Goal: Transaction & Acquisition: Purchase product/service

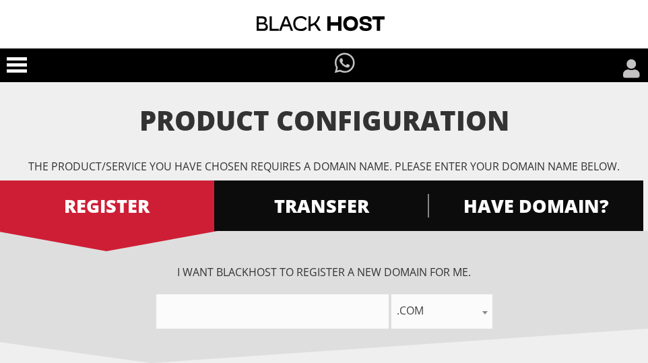
click at [99, 123] on h1 "Product Configuration" at bounding box center [324, 121] width 648 height 30
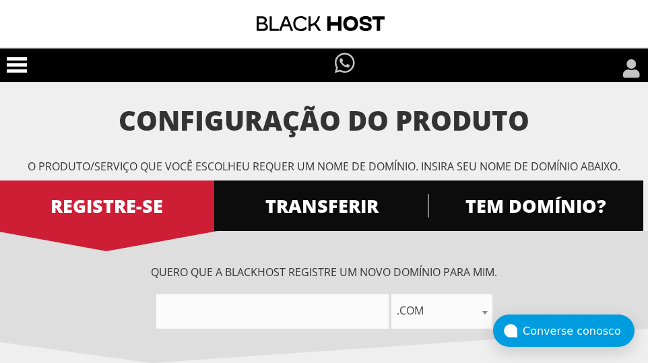
click at [24, 67] on icon at bounding box center [17, 65] width 20 height 20
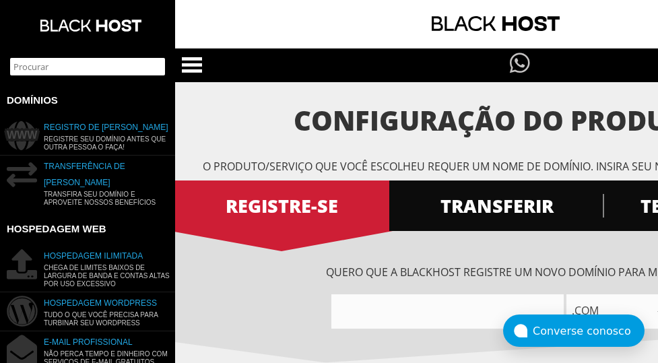
click at [65, 30] on img at bounding box center [90, 25] width 101 height 51
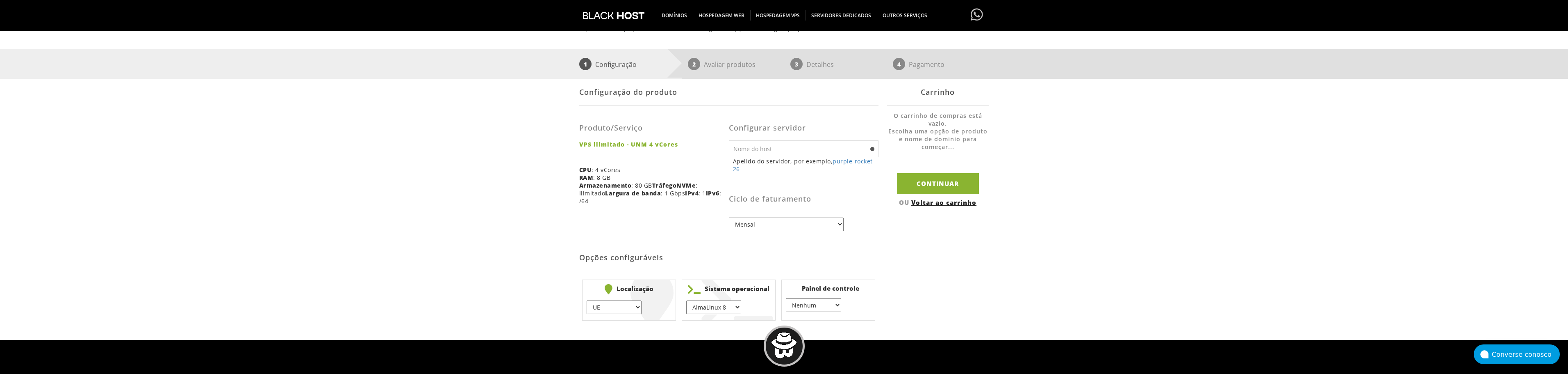
scroll to position [123, 0]
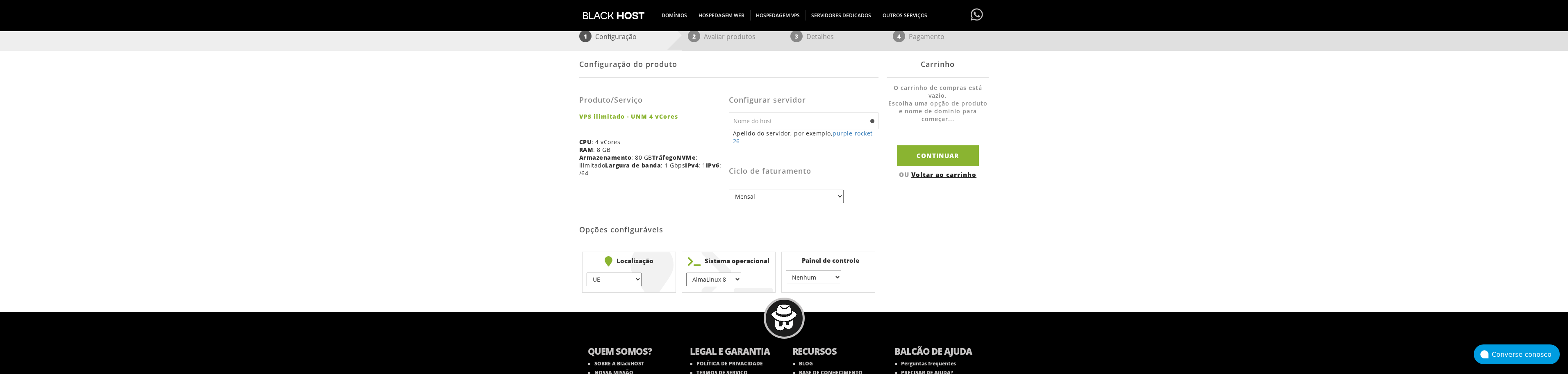
click at [848, 120] on input "text" at bounding box center [803, 121] width 150 height 17
click at [726, 276] on select "AlmaLinux 8 } AlmaLinux 9 } AlmaLinux 10 } Rocky Linux 8 } Rocky Linux 9 } Cent…" at bounding box center [713, 279] width 55 height 13
click at [791, 214] on form "Configuração do produto Produto/Serviço VPS ilimitado - UNM 4 vCores CPU : 4 vC…" at bounding box center [729, 173] width 299 height 244
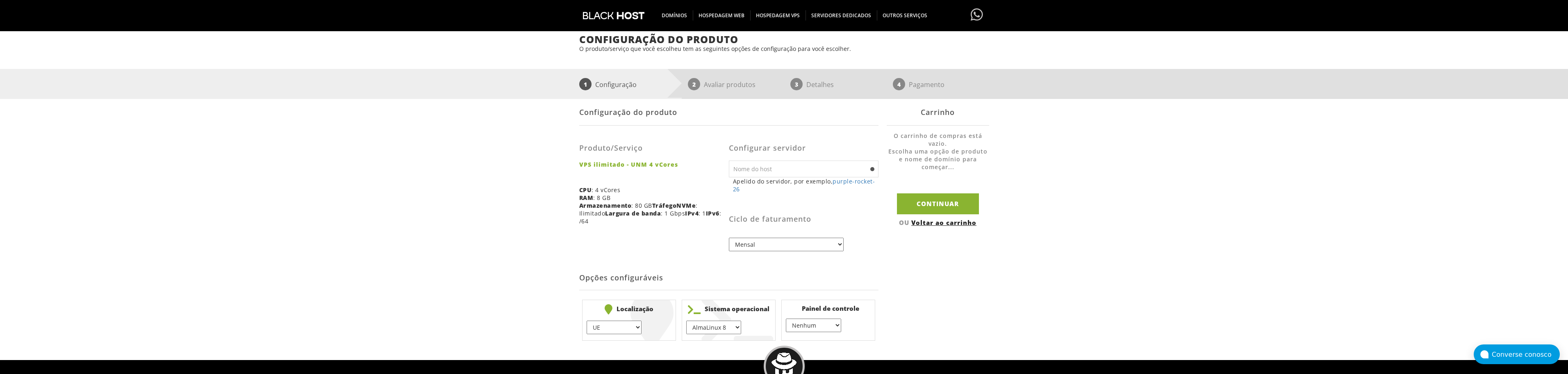
scroll to position [0, 0]
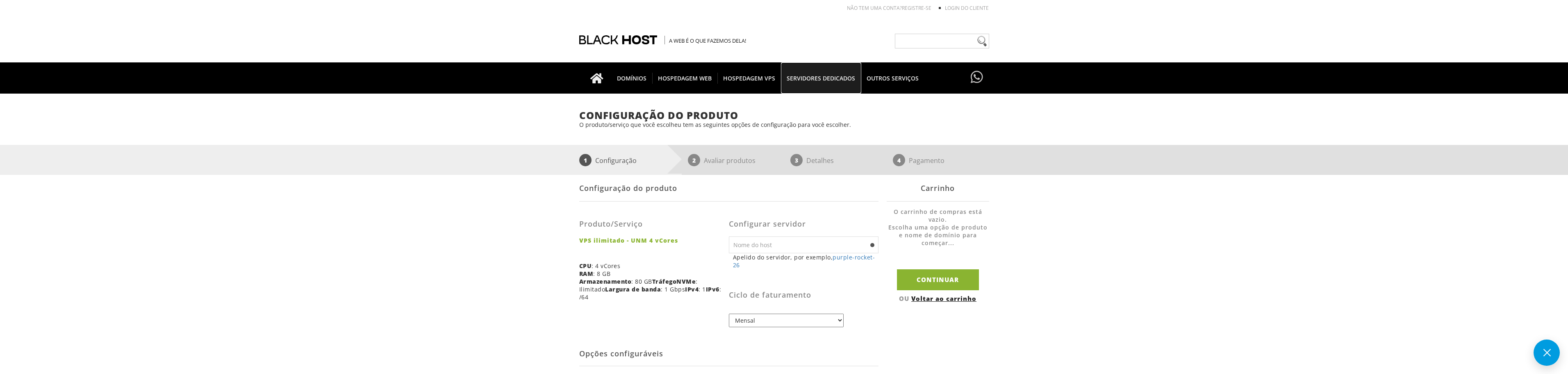
click at [825, 79] on font "SERVIDORES DEDICADOS" at bounding box center [821, 78] width 68 height 8
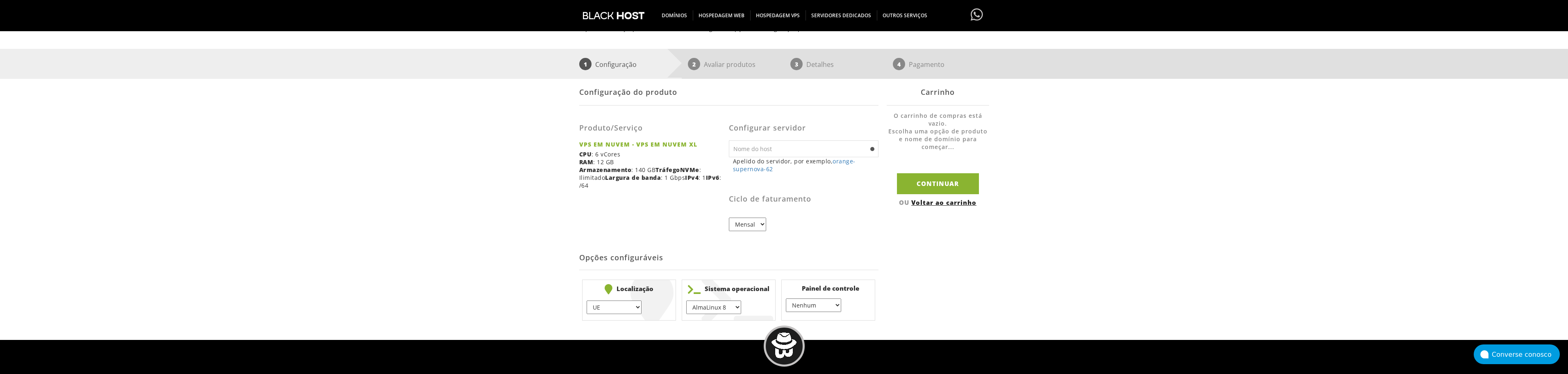
scroll to position [180, 0]
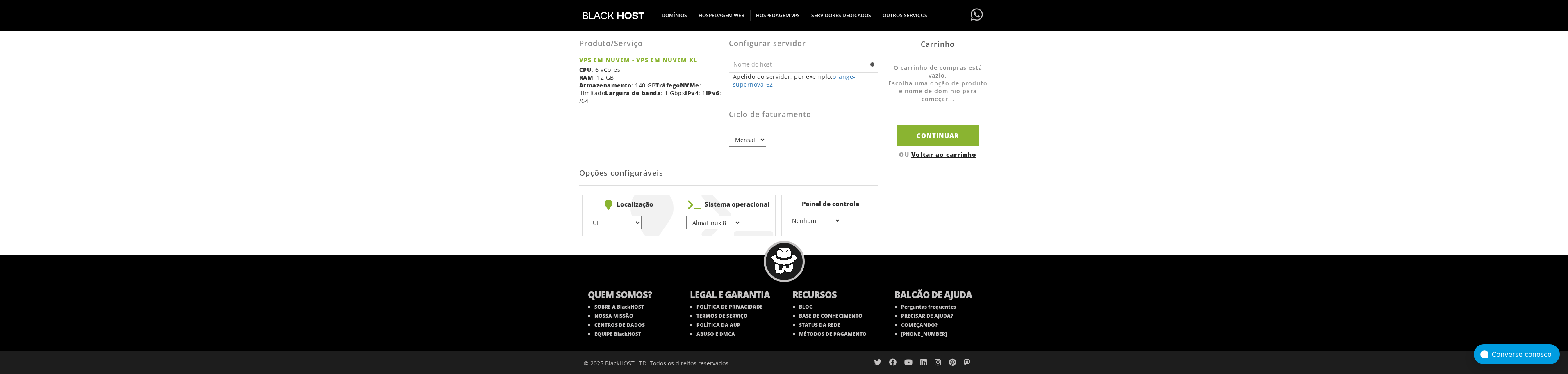
click at [707, 218] on select "AlmaLinux 8 } AlmaLinux 9 } AlmaLinux 10 } Rocky Linux 8 } Rocky Linux 9 } Cent…" at bounding box center [713, 222] width 55 height 13
click at [821, 160] on form "Configuração do produto Produto/Serviço VPS EM NUVEM - VPS EM NUVEM XL CPU : 6 …" at bounding box center [729, 116] width 299 height 244
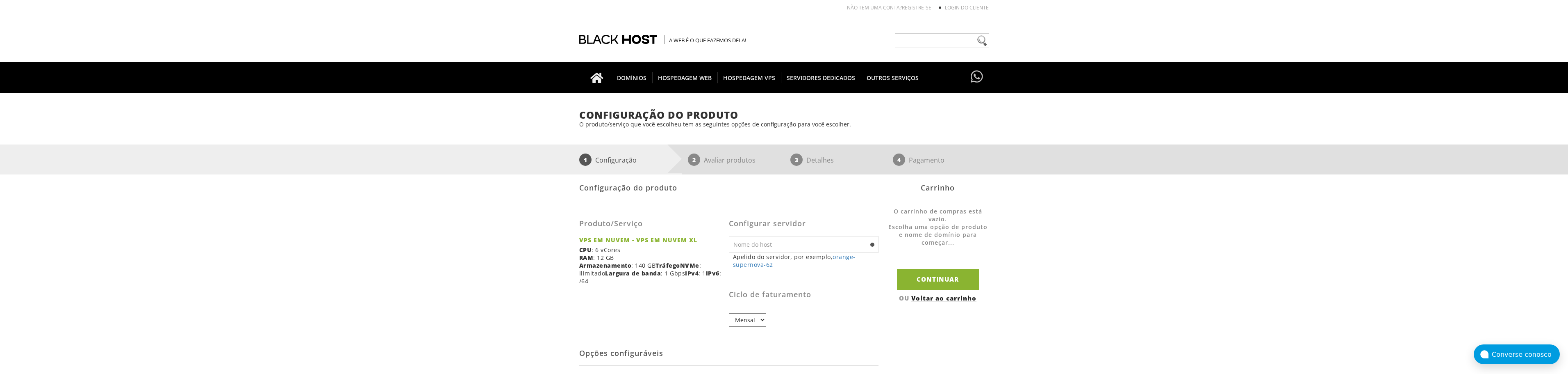
scroll to position [0, 0]
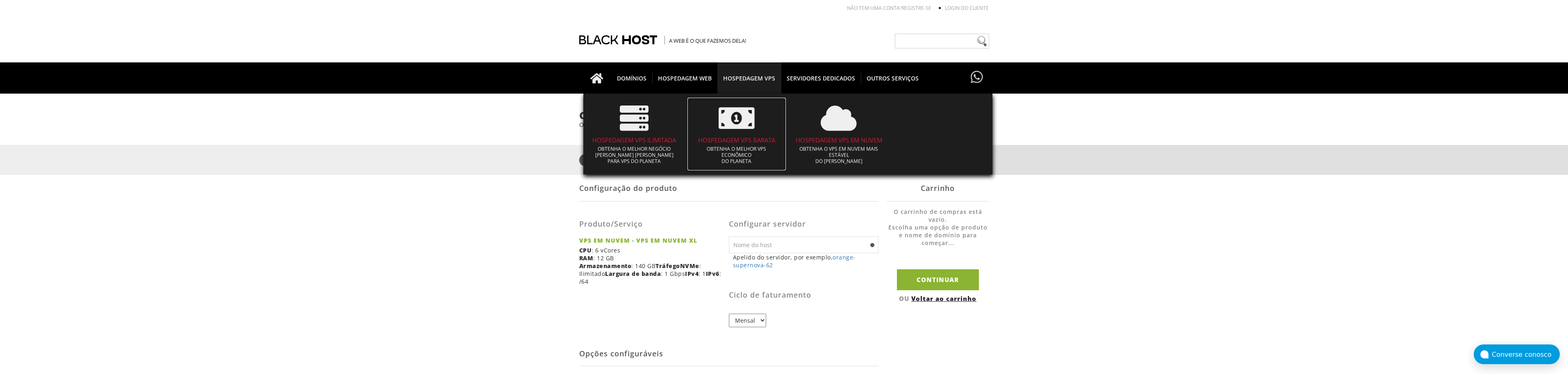
click at [725, 129] on icon at bounding box center [737, 118] width 36 height 29
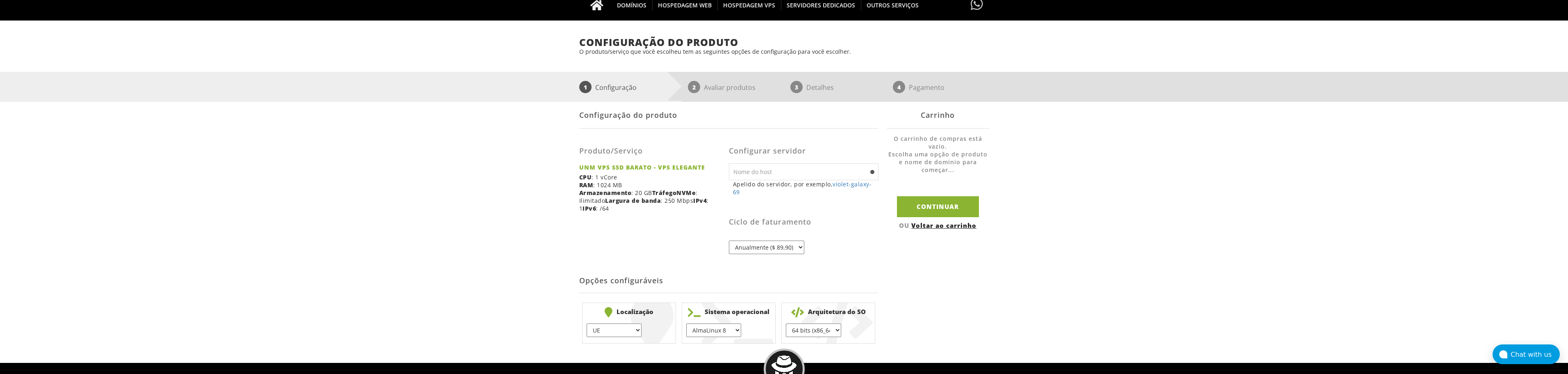
scroll to position [172, 0]
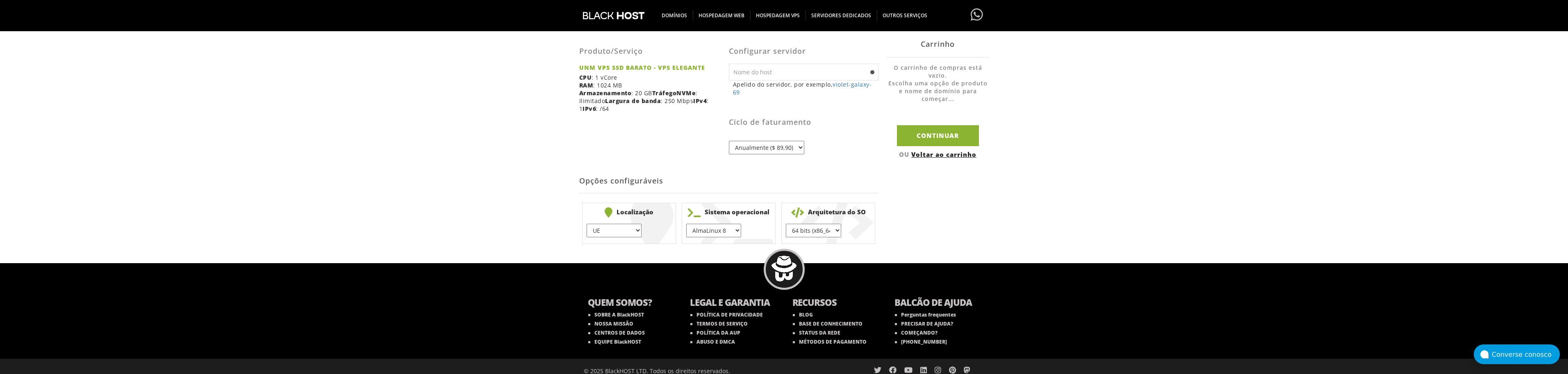
click at [701, 225] on select "AlmaLinux 8 } AlmaLinux 9 } AlmaLinux 10 } Rocky Linux 8 } CentOS 7 } Fluxo do …" at bounding box center [713, 230] width 55 height 13
click at [864, 137] on div "Ciclo de faturamento Anualmente ($ 89,90)" at bounding box center [803, 129] width 150 height 52
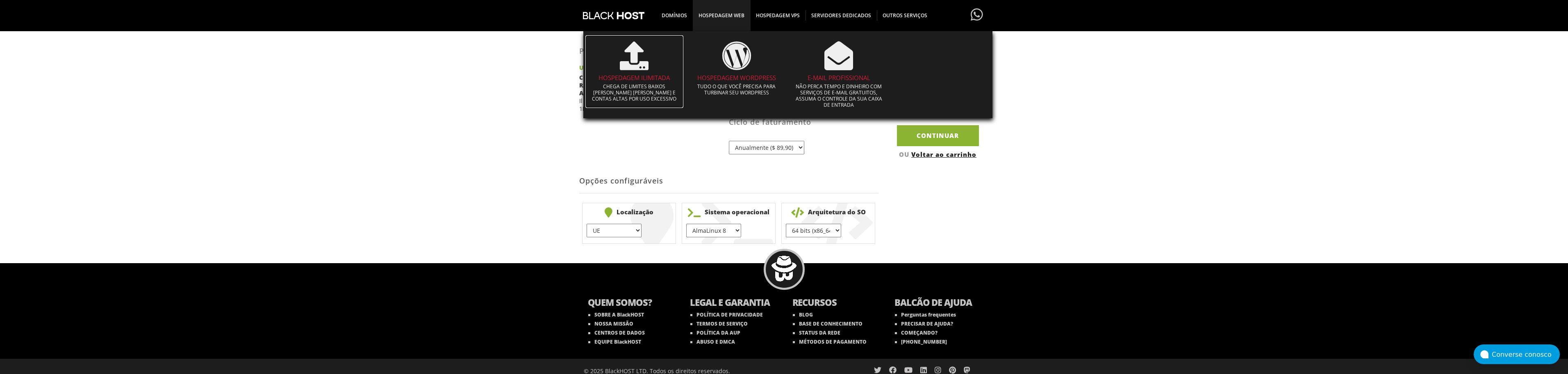
click at [650, 67] on span at bounding box center [634, 55] width 90 height 37
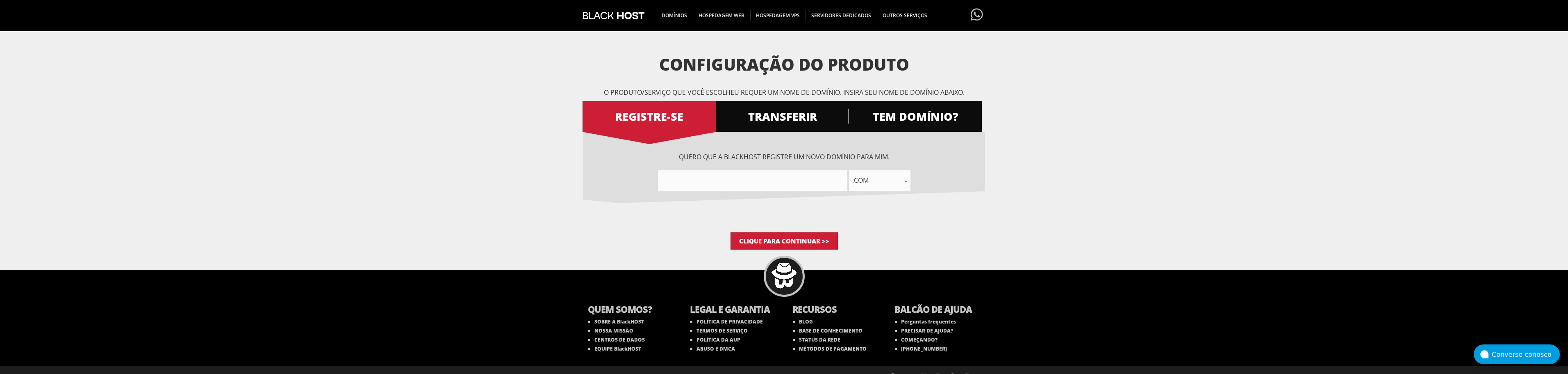
scroll to position [26, 0]
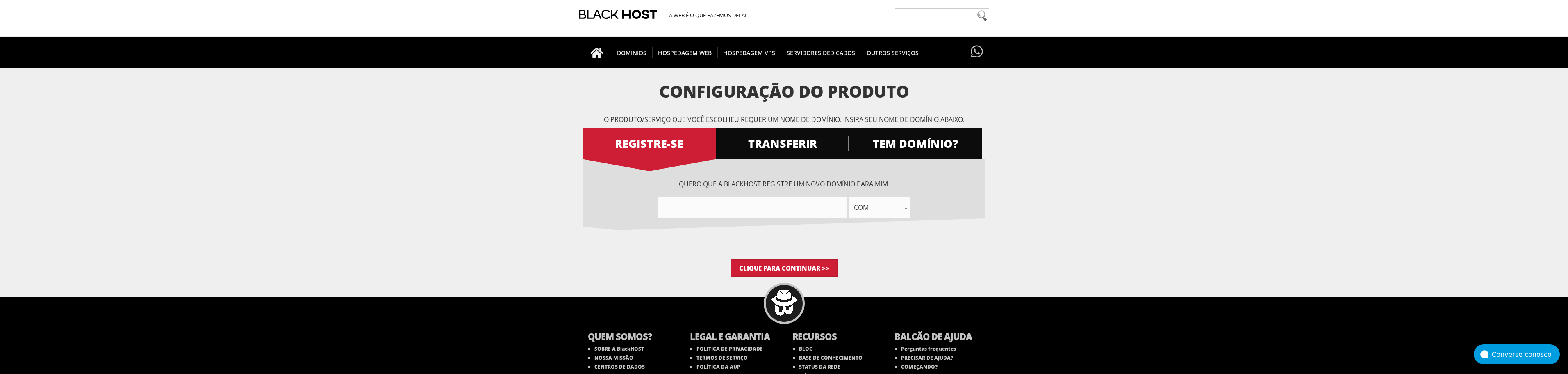
click at [820, 208] on input"] "text" at bounding box center [752, 208] width 189 height 21
click at [810, 266] on input "Clique para continuar >>" at bounding box center [784, 268] width 107 height 17
